Goal: Task Accomplishment & Management: Manage account settings

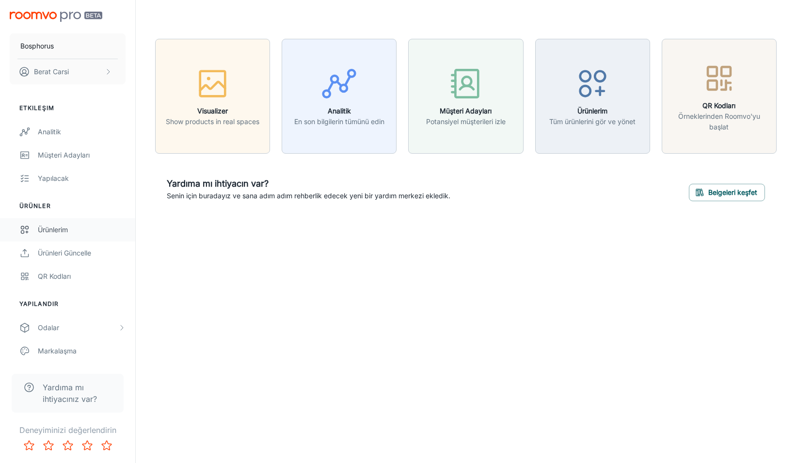
click at [67, 232] on div "Ürünlerim" at bounding box center [82, 229] width 88 height 11
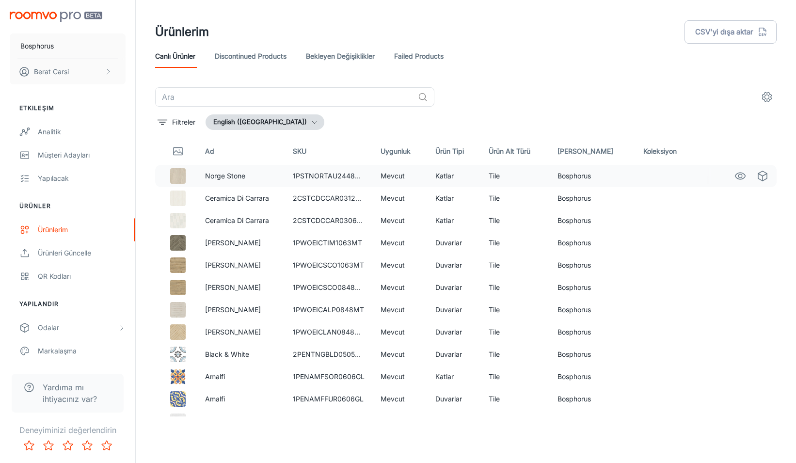
click at [327, 173] on td "1PSTNORTAU2448MT" at bounding box center [329, 176] width 88 height 22
click at [174, 177] on img at bounding box center [178, 176] width 16 height 16
click at [737, 177] on icon "See in Visualizer" at bounding box center [740, 176] width 10 height 7
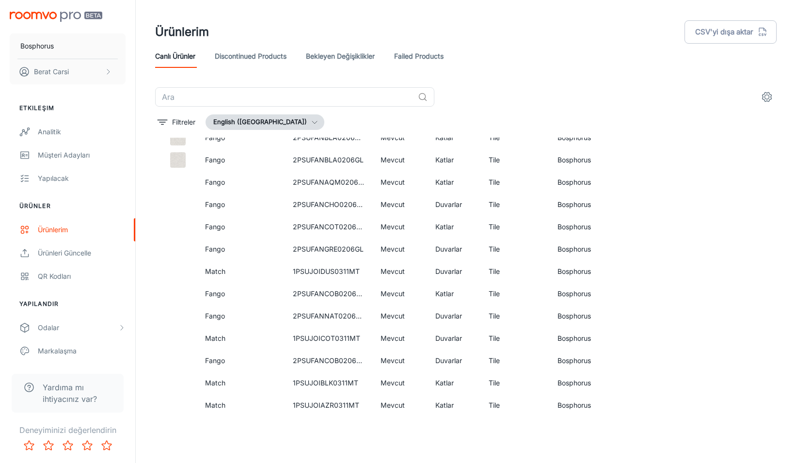
scroll to position [623, 0]
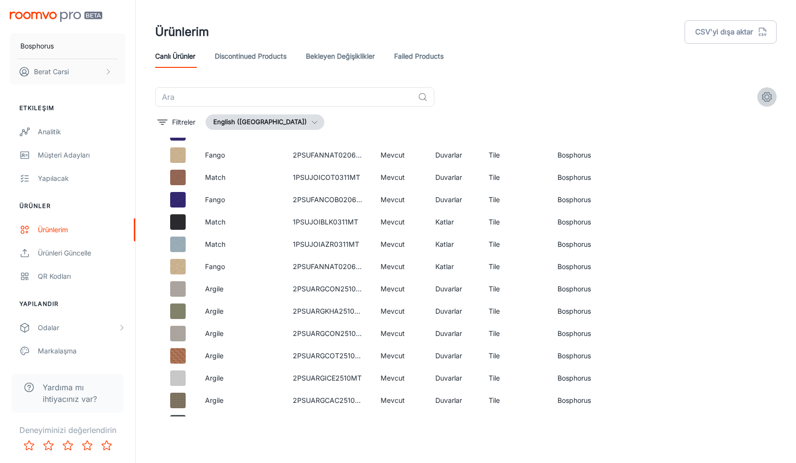
click at [764, 98] on icon "settings" at bounding box center [767, 97] width 12 height 12
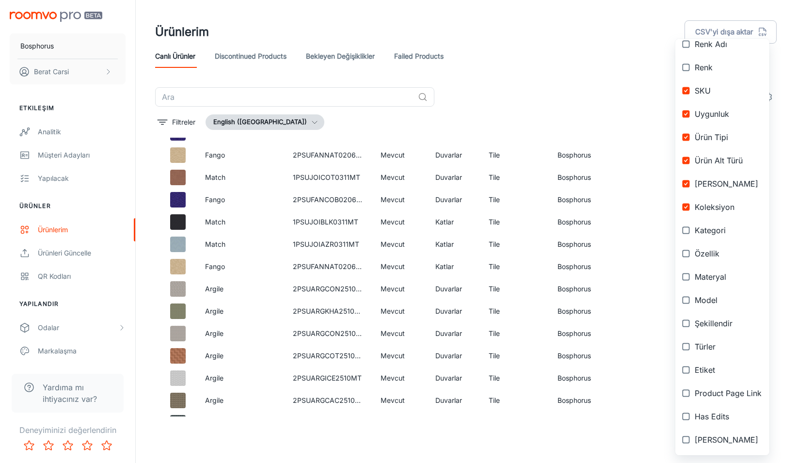
scroll to position [0, 0]
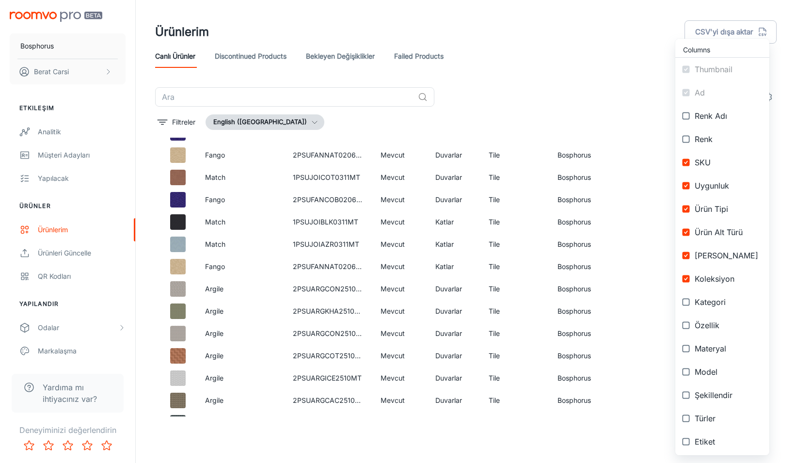
click at [526, 78] on div at bounding box center [398, 231] width 796 height 463
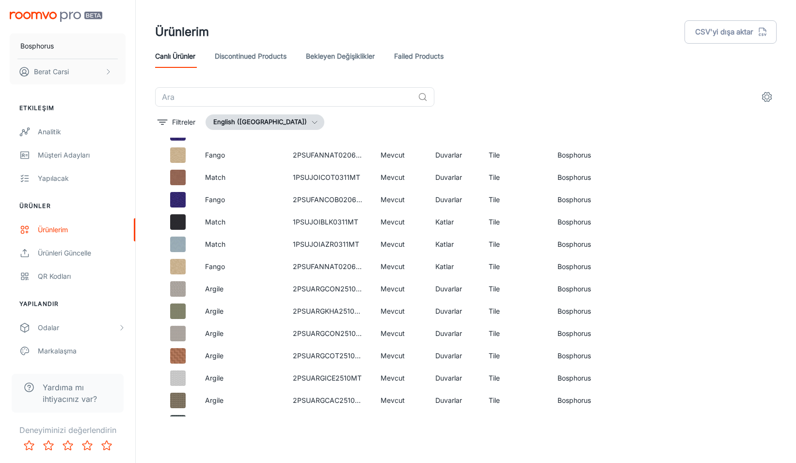
click at [238, 123] on button "English ([GEOGRAPHIC_DATA])" at bounding box center [265, 122] width 119 height 16
click at [390, 123] on div at bounding box center [398, 231] width 796 height 463
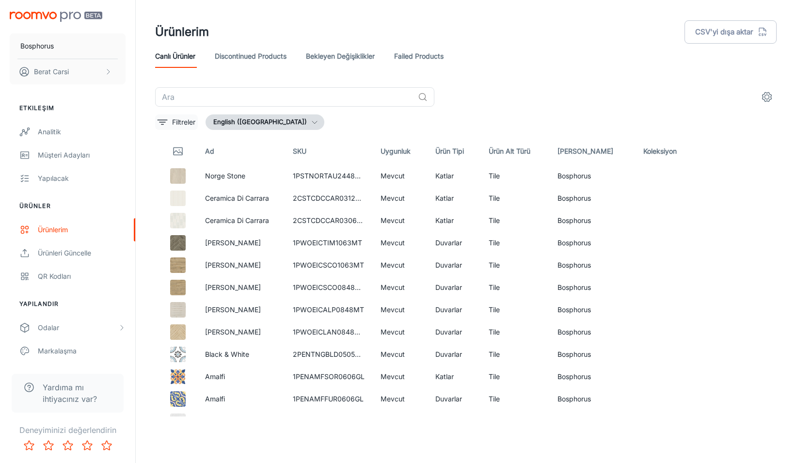
click at [172, 116] on button "Filtreler" at bounding box center [176, 122] width 43 height 16
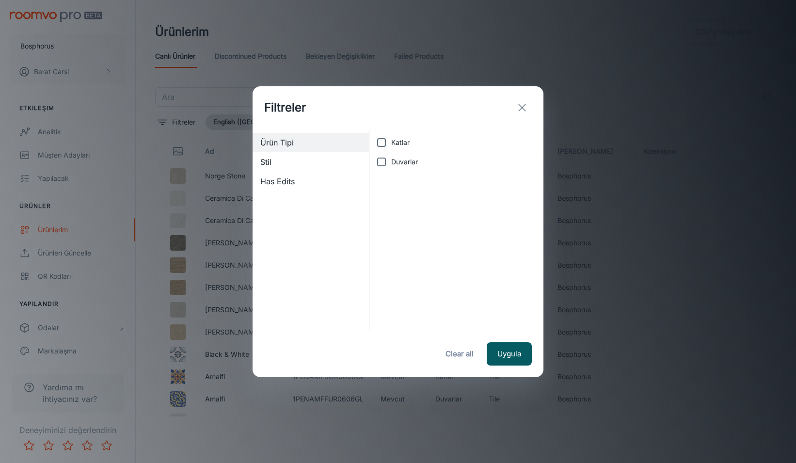
click at [595, 164] on div "Filtreler Ürün Tipi Stil Has Edits Katlar Duvarlar Uygula Clear all" at bounding box center [398, 231] width 796 height 463
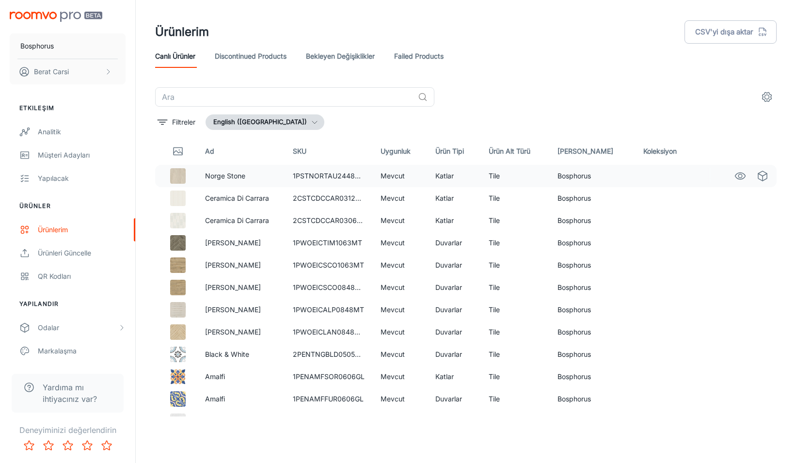
click at [339, 177] on td "1PSTNORTAU2448MT" at bounding box center [329, 176] width 88 height 22
click at [335, 193] on td "2CSTCDCCAR0312MB" at bounding box center [329, 198] width 88 height 22
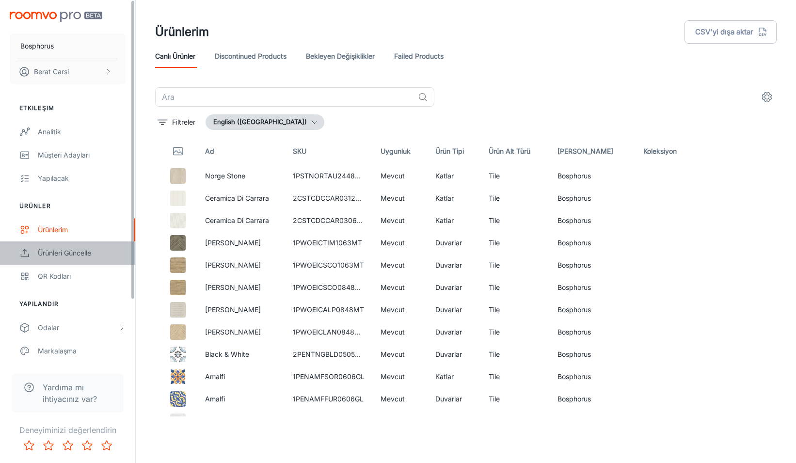
click at [76, 253] on div "Ürünleri Güncelle" at bounding box center [82, 253] width 88 height 11
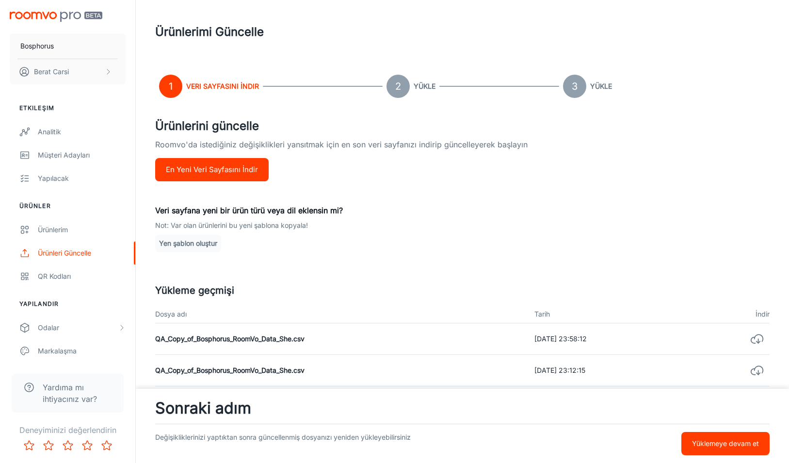
click at [520, 148] on p "Roomvo'da istediğiniz değişiklikleri yansıtmak için en son veri sayfanızı indir…" at bounding box center [462, 148] width 614 height 19
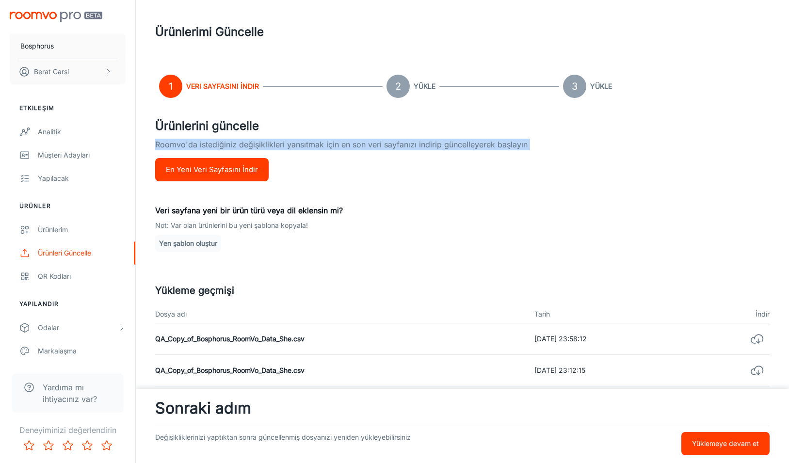
click at [520, 148] on p "Roomvo'da istediğiniz değişiklikleri yansıtmak için en son veri sayfanızı indir…" at bounding box center [462, 148] width 614 height 19
click at [499, 167] on div "Ürünlerini güncelle Roomvo'da istediğiniz değişiklikleri yansıtmak için en son …" at bounding box center [462, 382] width 614 height 530
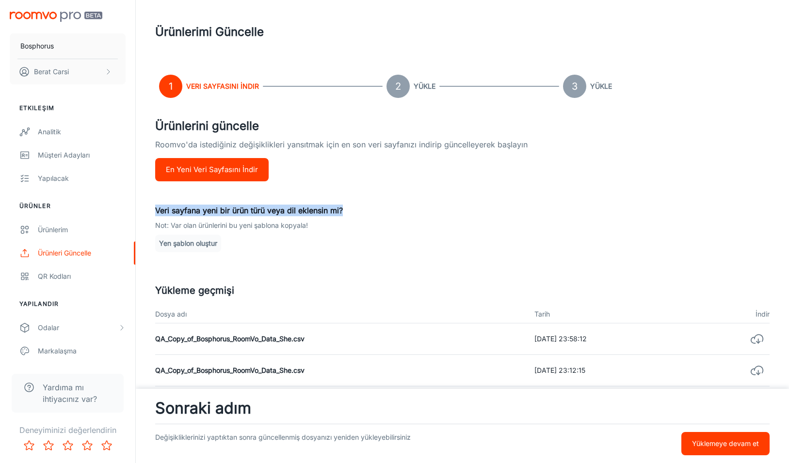
drag, startPoint x: 168, startPoint y: 210, endPoint x: 382, endPoint y: 212, distance: 214.3
click at [382, 212] on div "1 Veri Sayfasını İndir 2 Yükle 3 Yükle Ürünlerini güncelle Roomvo'da istediğini…" at bounding box center [461, 384] width 637 height 641
click at [382, 212] on p "Veri sayfana yeni bir ürün türü veya dil eklensin mi?" at bounding box center [462, 211] width 614 height 12
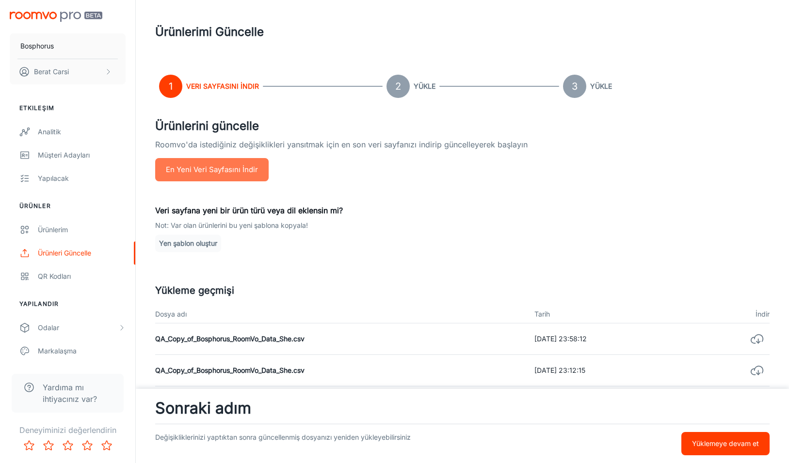
click at [226, 175] on button "En Yeni Veri Sayfasını İndir" at bounding box center [211, 169] width 113 height 23
click at [352, 177] on div "Ürünlerini güncelle Roomvo'da istediğiniz değişiklikleri yansıtmak için en son …" at bounding box center [462, 382] width 614 height 530
click at [57, 229] on div "Ürünlerim" at bounding box center [82, 229] width 88 height 11
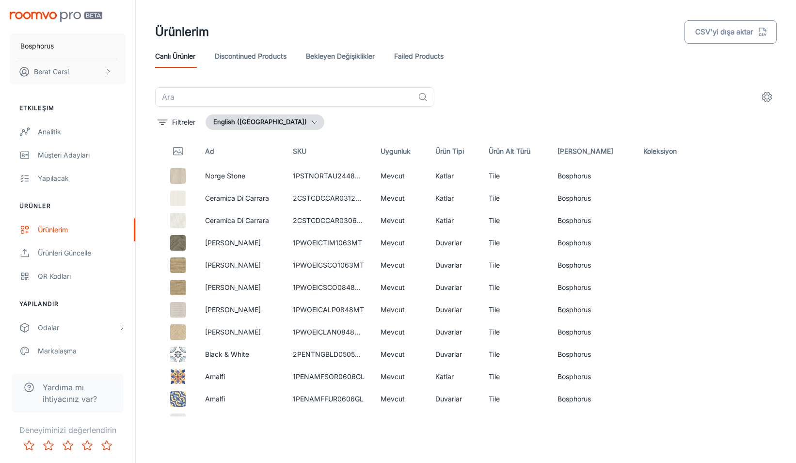
click at [736, 37] on button "CSV'yi dışa aktar" at bounding box center [730, 31] width 92 height 23
click at [770, 95] on icon "settings" at bounding box center [767, 97] width 12 height 12
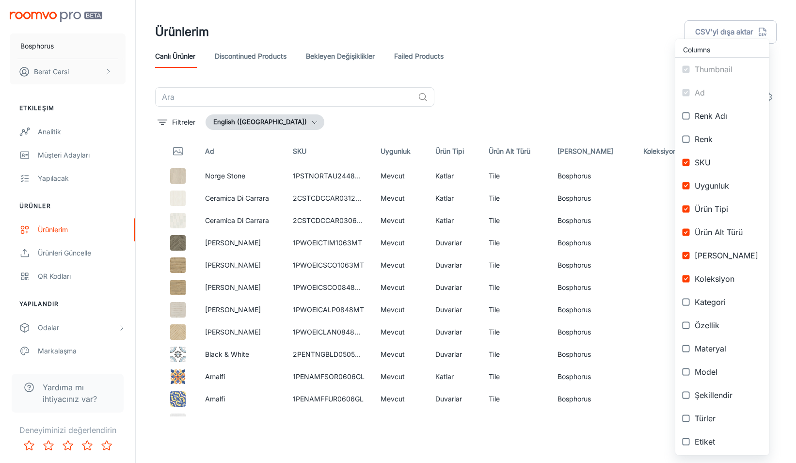
click at [725, 117] on span "Renk Adı" at bounding box center [728, 116] width 67 height 12
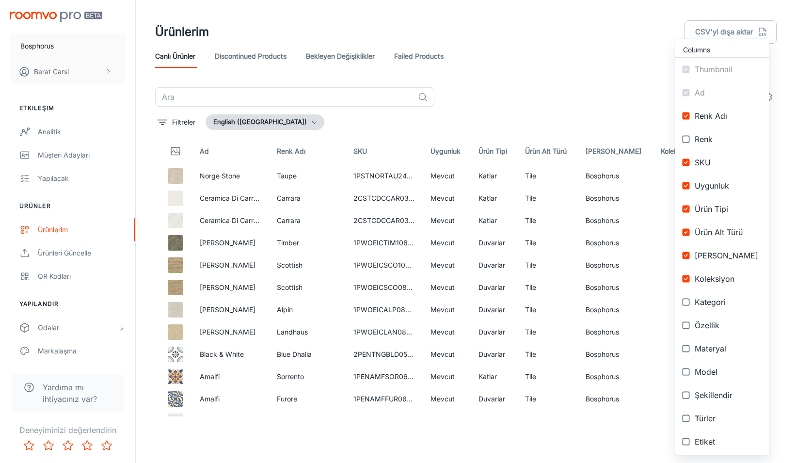
click at [725, 117] on span "Renk Adı" at bounding box center [728, 116] width 67 height 12
checkbox input "false"
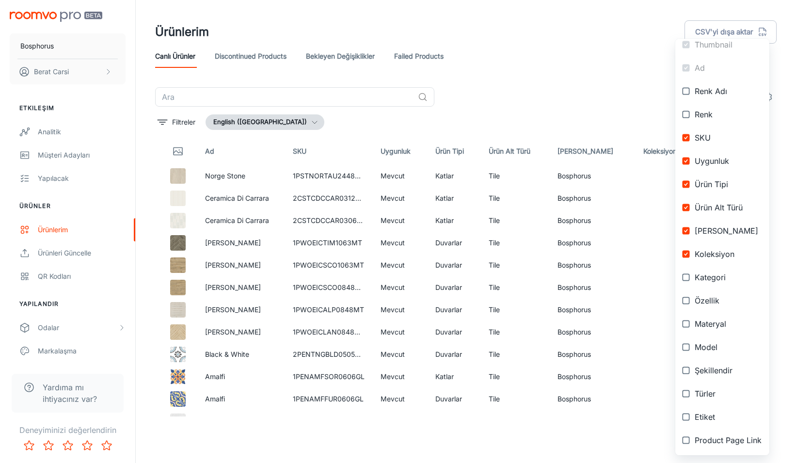
scroll to position [72, 0]
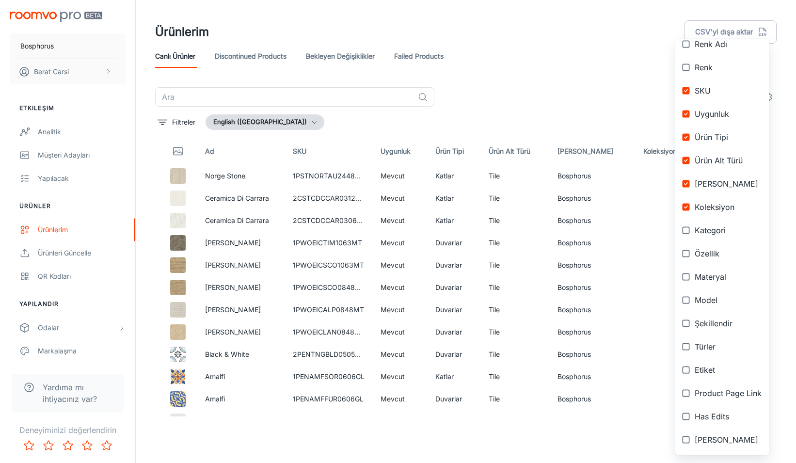
click at [432, 437] on div at bounding box center [398, 231] width 796 height 463
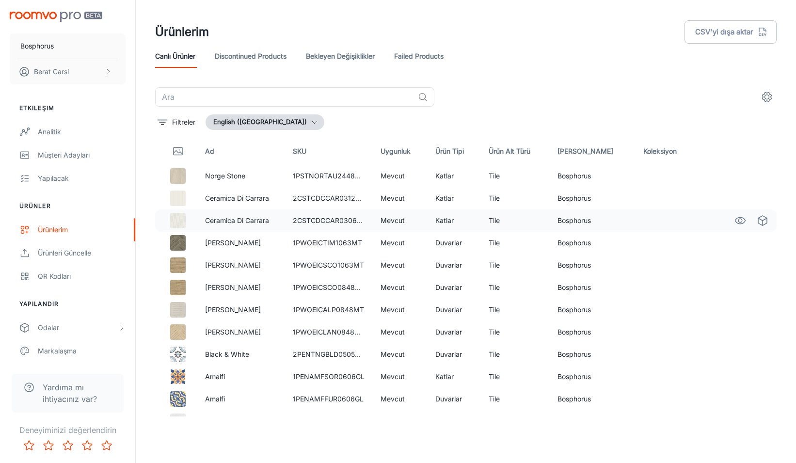
click at [235, 223] on p "Ceramica Di Carrara" at bounding box center [241, 220] width 72 height 11
click at [175, 221] on img at bounding box center [178, 221] width 16 height 16
click at [277, 221] on p "Ceramica Di Carrara" at bounding box center [241, 220] width 72 height 11
click at [355, 222] on td "2CSTCDCCAR0306MB" at bounding box center [329, 220] width 88 height 22
click at [230, 50] on link "Discontinued Products" at bounding box center [251, 56] width 72 height 23
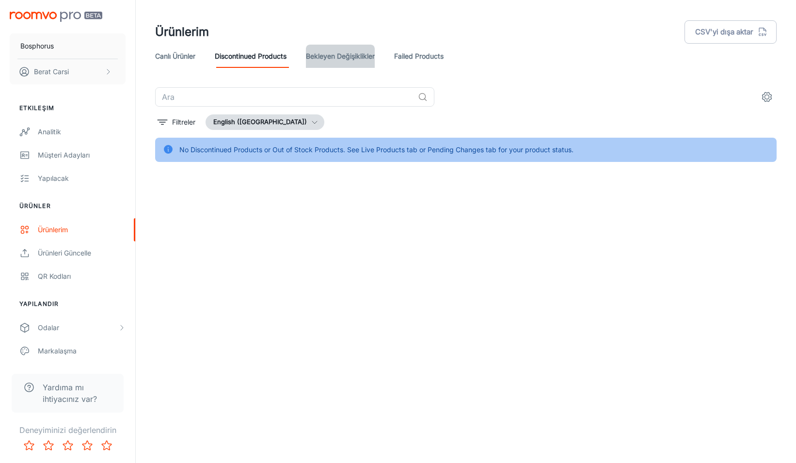
click at [360, 58] on link "Bekleyen Değişiklikler" at bounding box center [340, 56] width 69 height 23
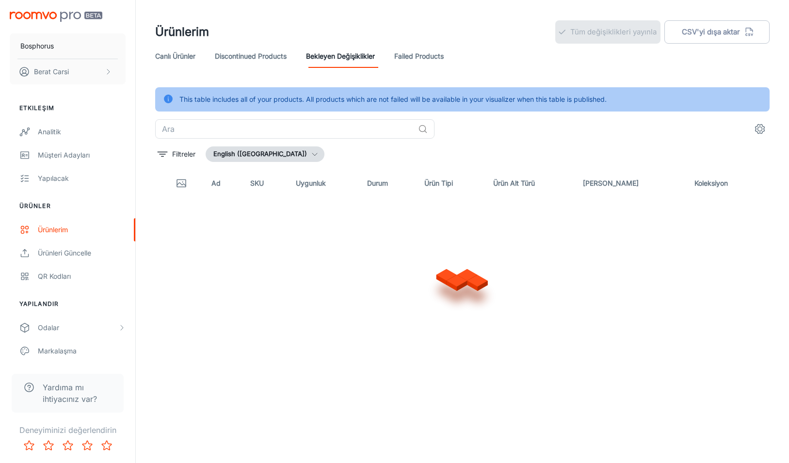
click at [183, 55] on link "Canlı Ürünler" at bounding box center [175, 56] width 40 height 23
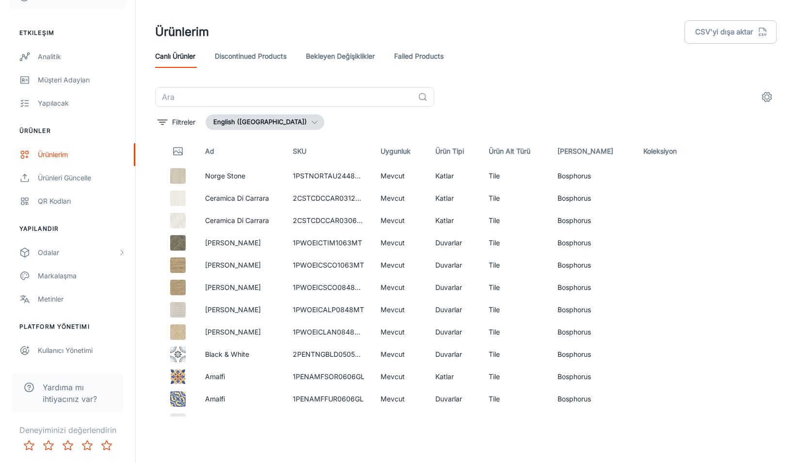
scroll to position [64, 0]
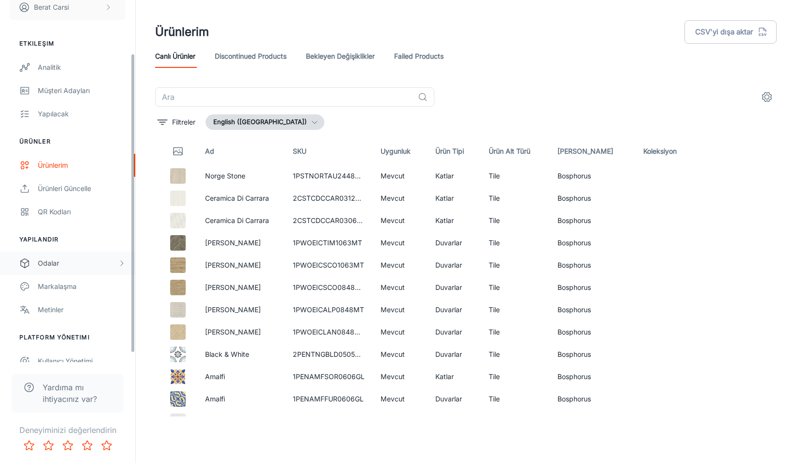
click at [86, 263] on div "Odalar" at bounding box center [78, 263] width 80 height 11
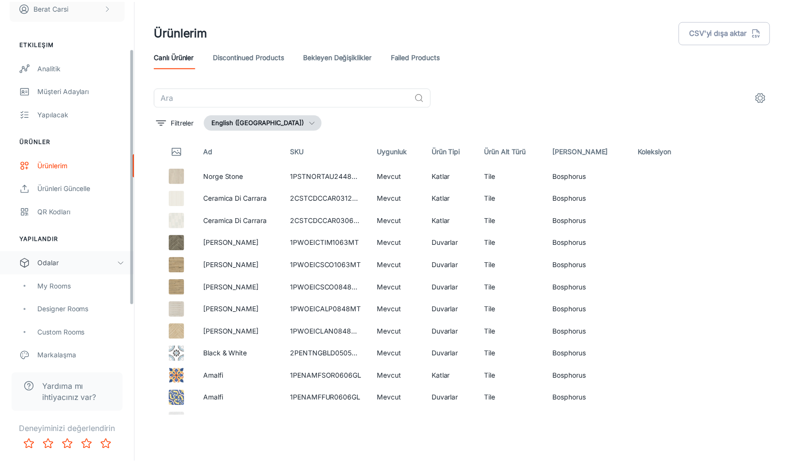
scroll to position [140, 0]
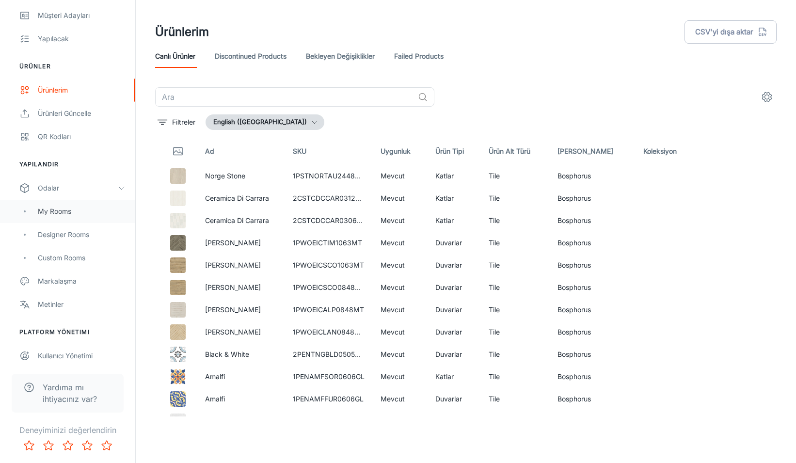
click at [68, 210] on div "My Rooms" at bounding box center [82, 211] width 88 height 11
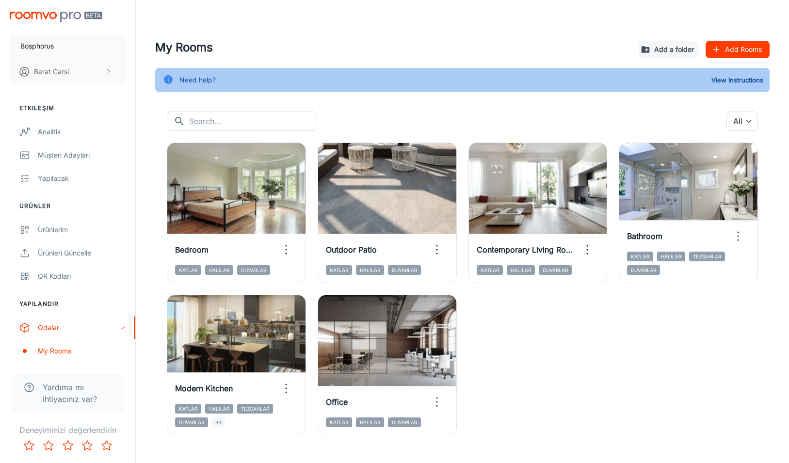
scroll to position [19, 0]
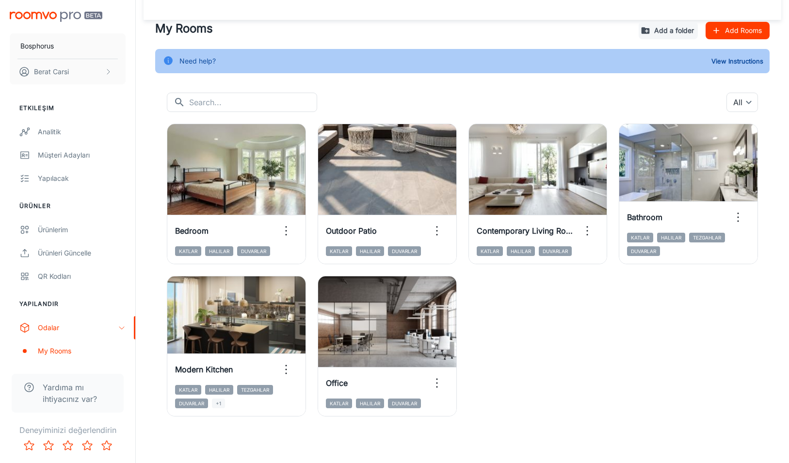
click at [568, 358] on div "View in visualizer Bedroom Katlar Halılar Duvarlar View in visualizer Outdoor P…" at bounding box center [456, 264] width 603 height 304
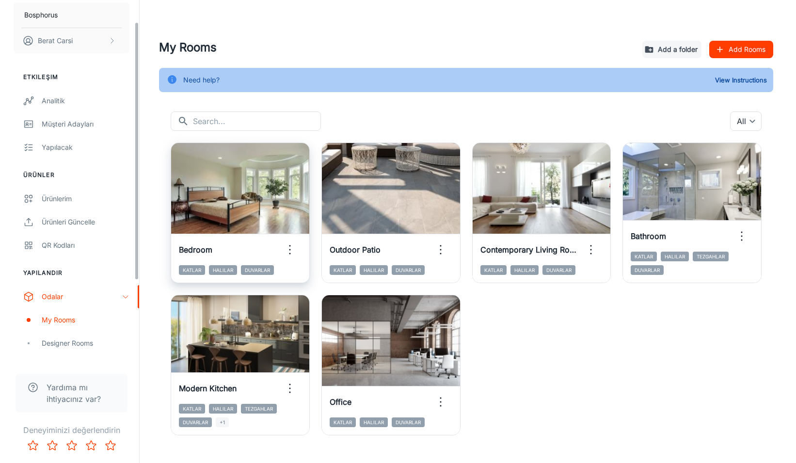
scroll to position [40, 0]
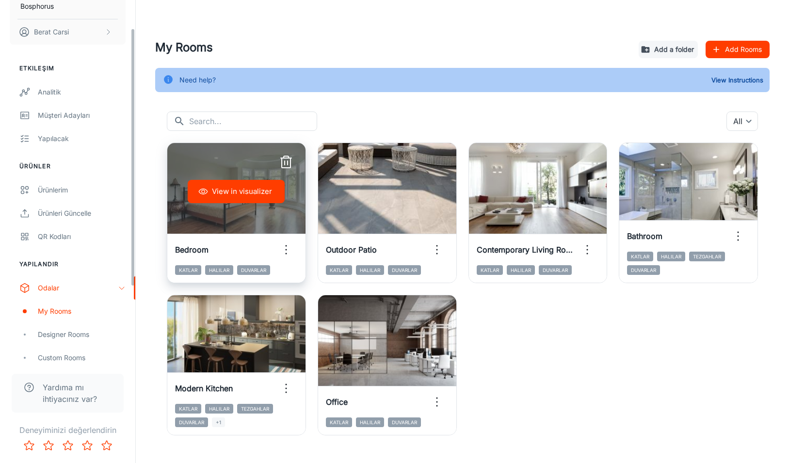
click at [249, 201] on button "View in visualizer" at bounding box center [236, 191] width 97 height 23
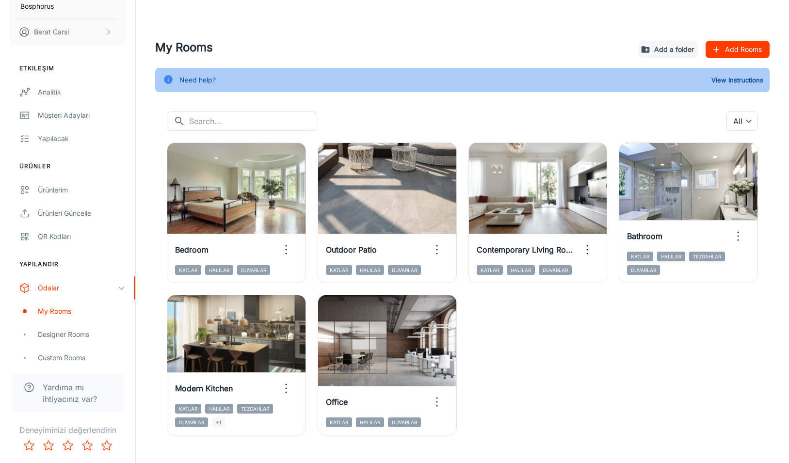
drag, startPoint x: 570, startPoint y: 372, endPoint x: 552, endPoint y: 369, distance: 18.2
click at [570, 371] on div "View in visualizer Bedroom Katlar Halılar Duvarlar View in visualizer Outdoor P…" at bounding box center [456, 283] width 603 height 304
click at [68, 191] on div "Ürünlerim" at bounding box center [82, 190] width 88 height 11
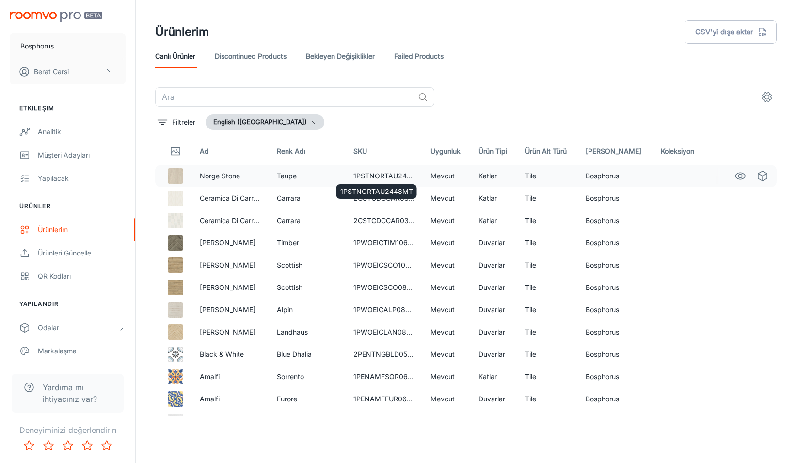
click at [383, 176] on td "1PSTNORTAU2448MT" at bounding box center [384, 176] width 77 height 22
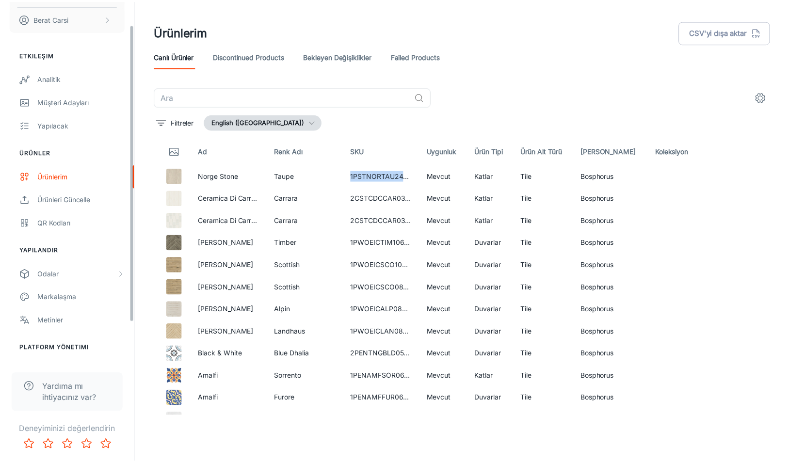
scroll to position [69, 0]
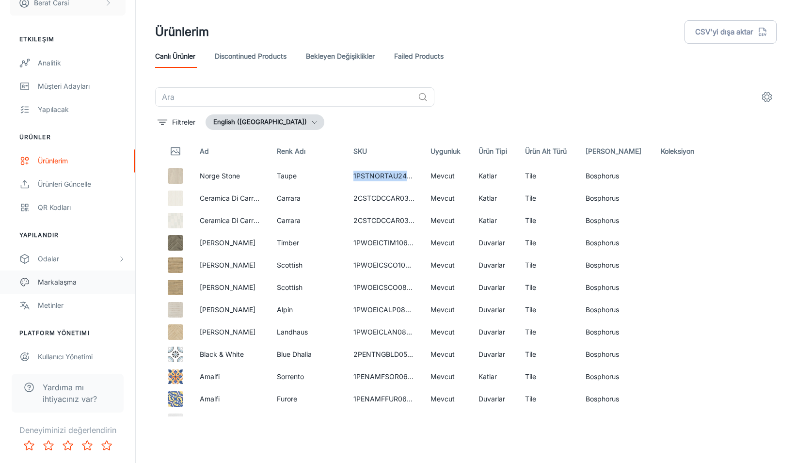
click at [68, 284] on div "Markalaşma" at bounding box center [82, 282] width 88 height 11
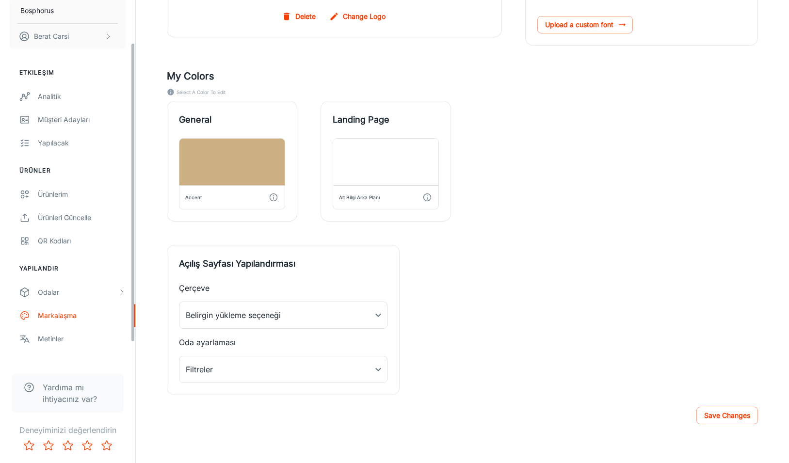
scroll to position [62, 0]
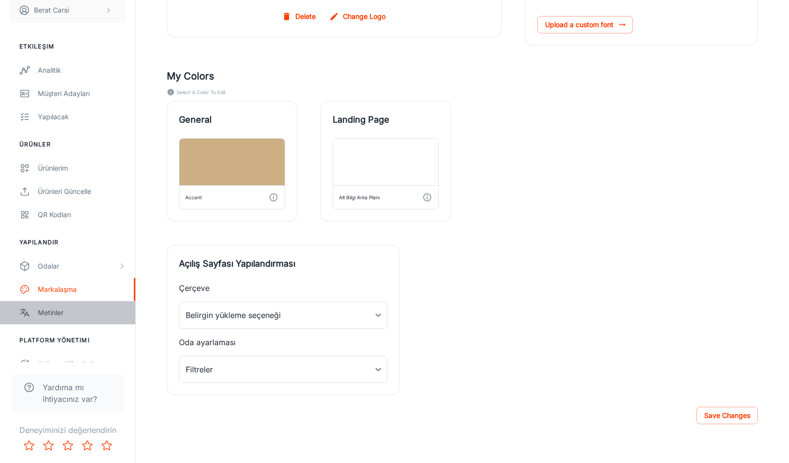
click at [68, 313] on div "Metinler" at bounding box center [82, 312] width 88 height 11
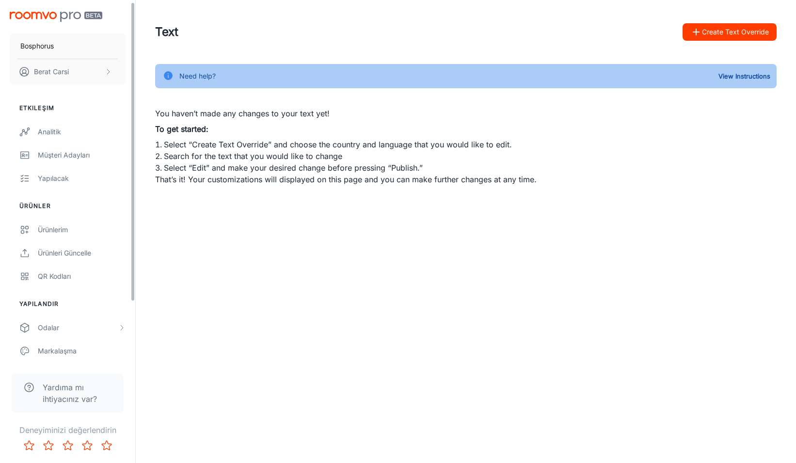
scroll to position [75, 0]
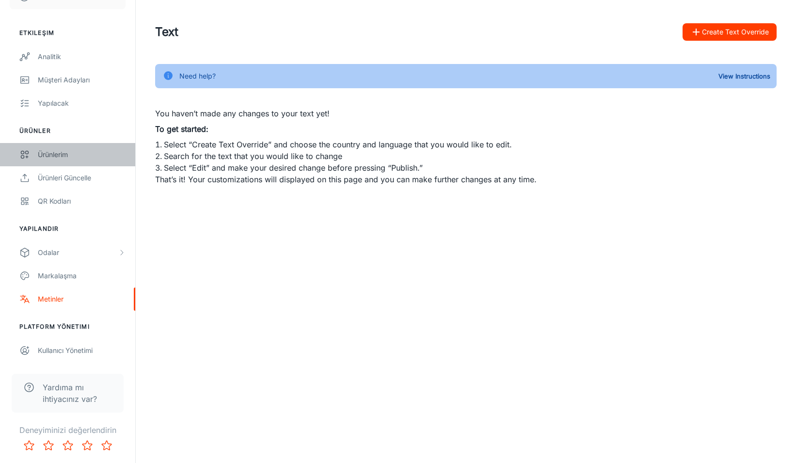
click at [67, 158] on div "Ürünlerim" at bounding box center [82, 154] width 88 height 11
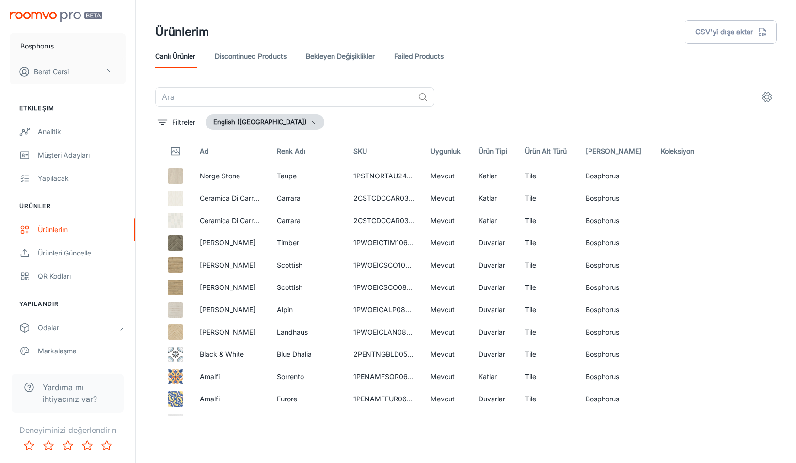
click at [152, 147] on div "​ Filtreler English ([GEOGRAPHIC_DATA]) Ad Renk Adı SKU Uygunluk Ürün Tipi Ürün…" at bounding box center [465, 251] width 645 height 329
click at [177, 152] on icon "Thumbnail" at bounding box center [175, 152] width 9 height 3
click at [572, 49] on div "Canlı Ürünler Discontinued Products Bekleyen Değişiklikler Failed Products" at bounding box center [465, 56] width 621 height 23
click at [492, 94] on div "​" at bounding box center [465, 96] width 621 height 19
click at [361, 174] on td "1PSTNORTAU2448MT" at bounding box center [384, 176] width 77 height 22
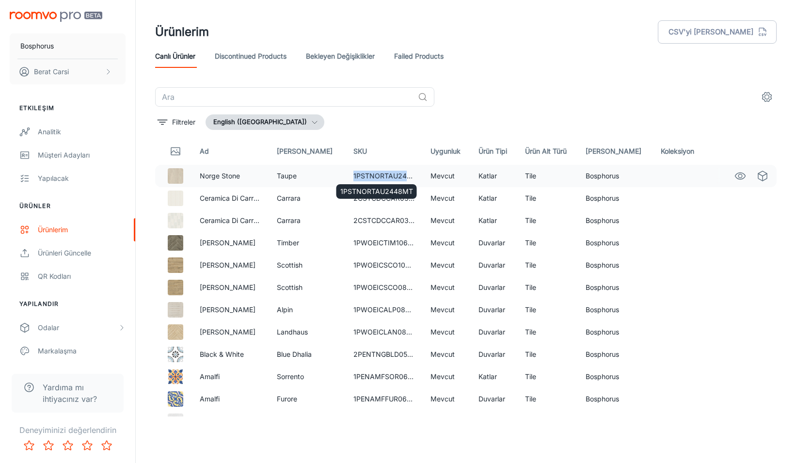
click at [361, 174] on td "1PSTNORTAU2448MT" at bounding box center [384, 176] width 77 height 22
click at [757, 176] on icon "See in Virtual Samples" at bounding box center [763, 176] width 12 height 12
click at [494, 101] on div "​" at bounding box center [465, 96] width 621 height 19
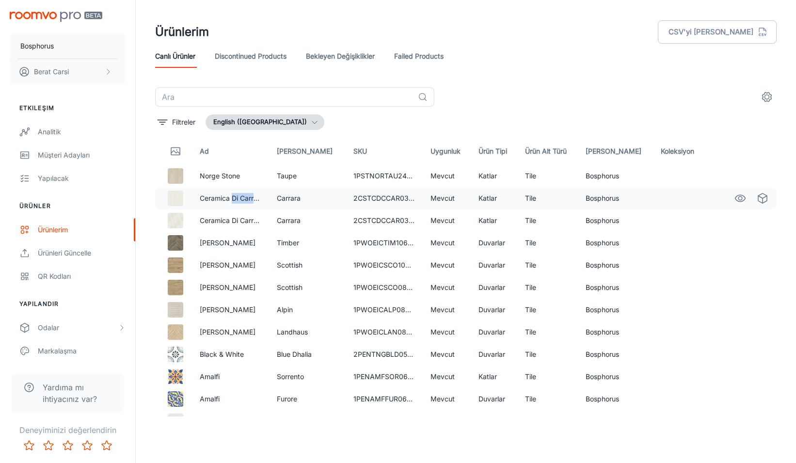
drag, startPoint x: 248, startPoint y: 197, endPoint x: 313, endPoint y: 199, distance: 65.0
click at [286, 198] on tr "Ceramica Di Carrara Carrara 2CSTCDCCAR0312MB Mevcut Katlar Tile Bosphorus" at bounding box center [465, 198] width 621 height 22
drag, startPoint x: 344, startPoint y: 201, endPoint x: 440, endPoint y: 205, distance: 96.0
click at [439, 205] on tr "Ceramica Di Carrara Carrara 2CSTCDCCAR0312MB Mevcut Katlar Tile Bosphorus" at bounding box center [465, 198] width 621 height 22
click at [464, 207] on td "Mevcut" at bounding box center [447, 198] width 48 height 22
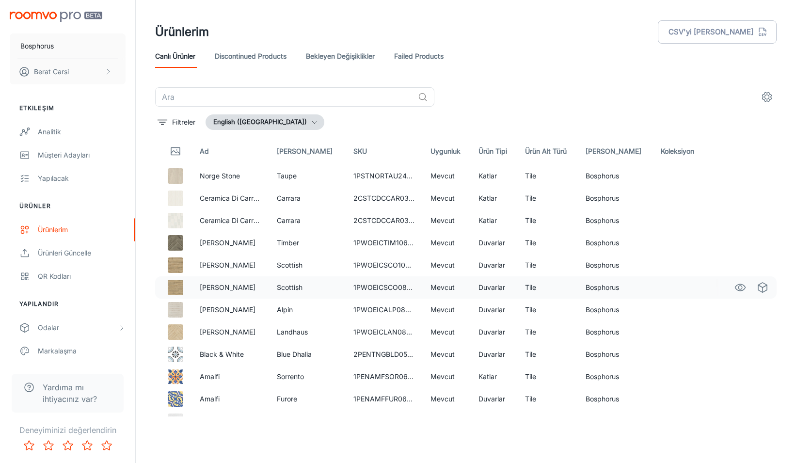
click at [478, 288] on td "Duvarlar" at bounding box center [494, 287] width 47 height 22
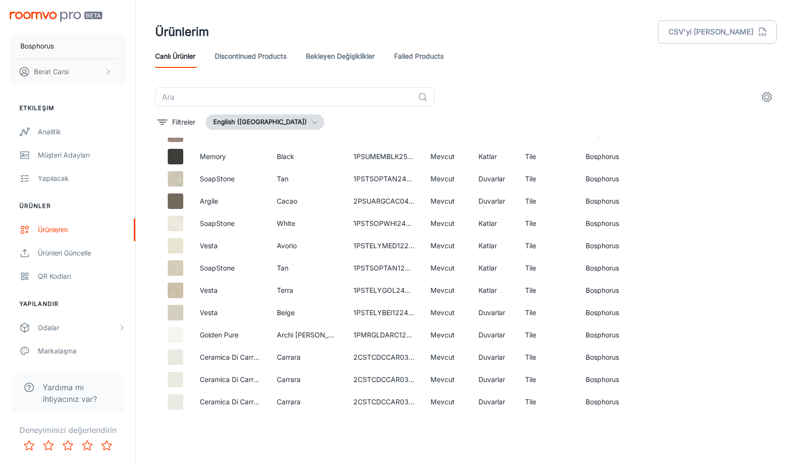
scroll to position [1336, 0]
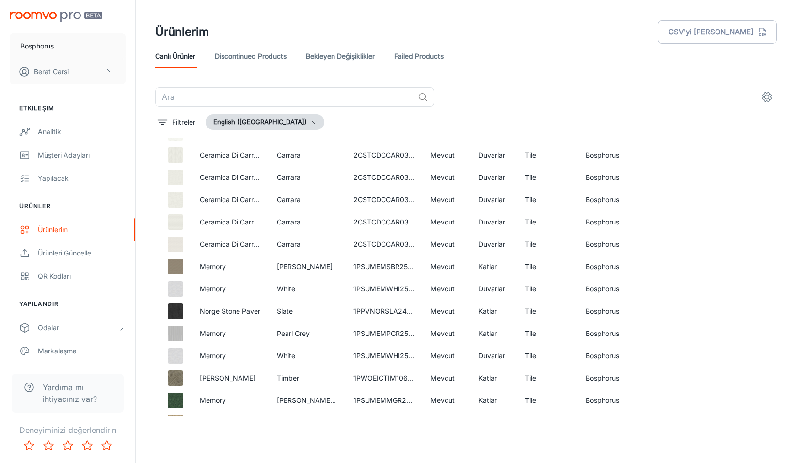
click at [513, 35] on div "Ürünlerim CSV'yi dışa aktar" at bounding box center [465, 31] width 621 height 25
drag, startPoint x: 154, startPoint y: 34, endPoint x: 246, endPoint y: 35, distance: 92.1
click at [246, 35] on header "Ürünlerim CSV'yi dışa aktar Canlı Ürünler Discontinued Products Bekleyen Değişi…" at bounding box center [465, 43] width 645 height 87
click at [246, 35] on div "Ürünlerim CSV'yi dışa aktar" at bounding box center [465, 31] width 621 height 25
drag, startPoint x: 549, startPoint y: 98, endPoint x: 517, endPoint y: 97, distance: 32.0
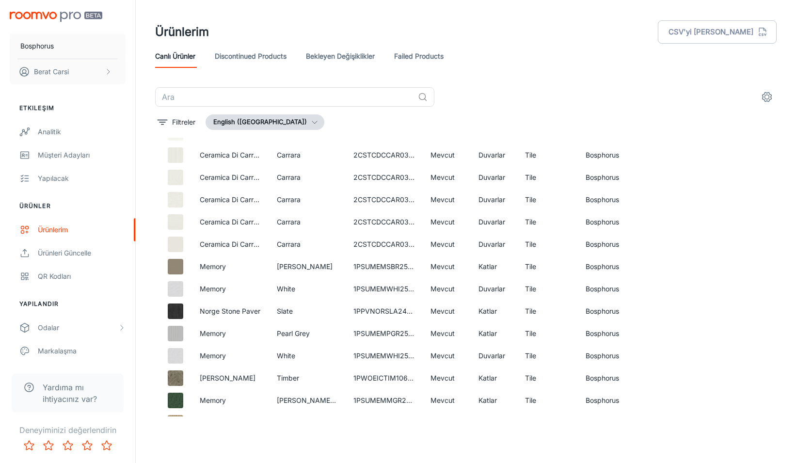
click at [517, 97] on div "​" at bounding box center [465, 96] width 621 height 19
click at [601, 61] on div "Canlı Ürünler Discontinued Products Bekleyen Değişiklikler Failed Products" at bounding box center [465, 56] width 621 height 23
